Goal: Submit feedback/report problem

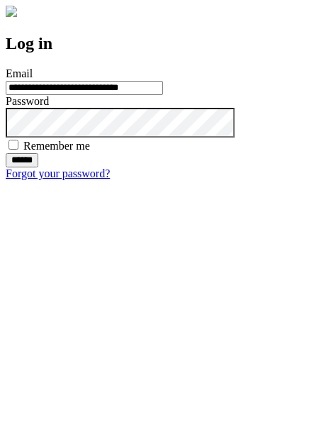
type input "**********"
click at [38, 167] on input "******" at bounding box center [22, 160] width 33 height 14
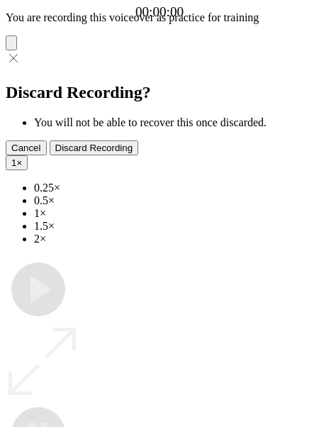
type input "**********"
